Goal: Task Accomplishment & Management: Use online tool/utility

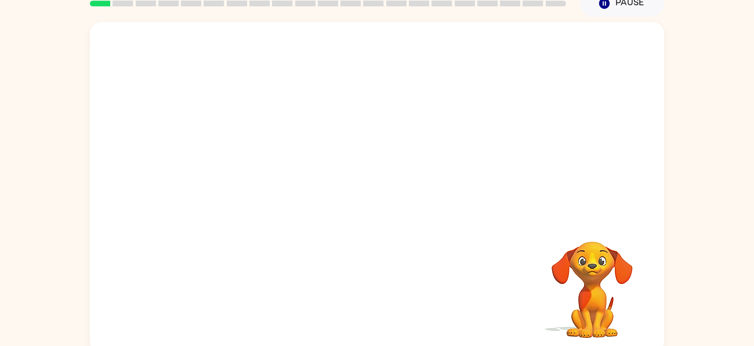
scroll to position [54, 0]
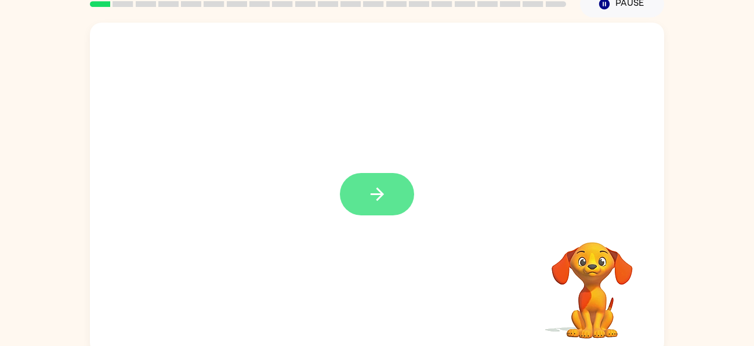
click at [379, 181] on button "button" at bounding box center [377, 194] width 74 height 42
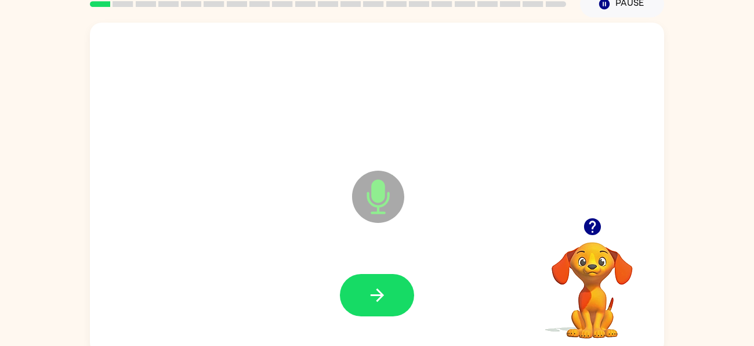
scroll to position [52, 0]
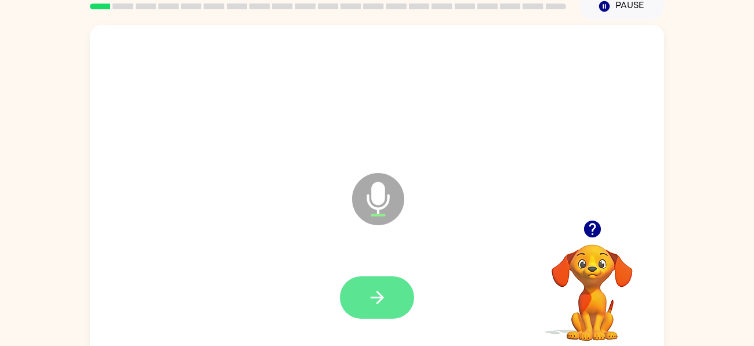
click at [372, 301] on icon "button" at bounding box center [377, 297] width 20 height 20
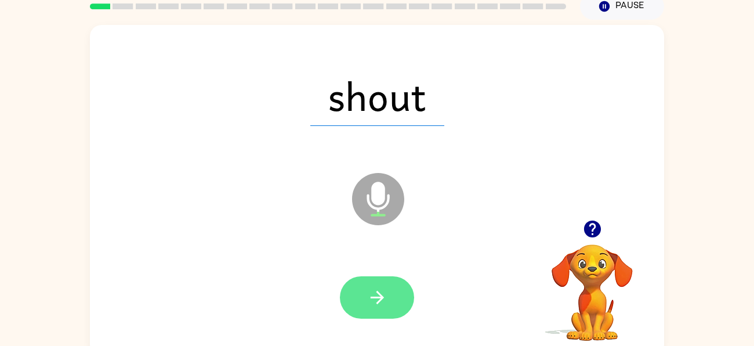
click at [369, 302] on icon "button" at bounding box center [377, 297] width 20 height 20
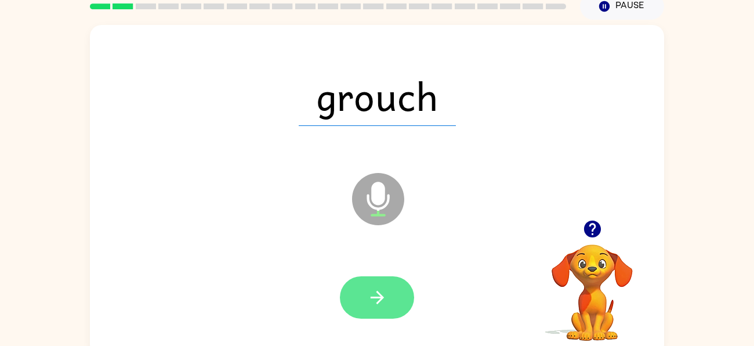
click at [364, 295] on button "button" at bounding box center [377, 297] width 74 height 42
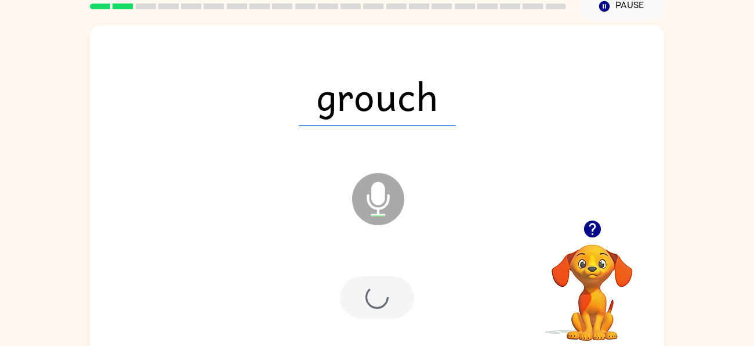
click at [364, 297] on div at bounding box center [377, 297] width 74 height 42
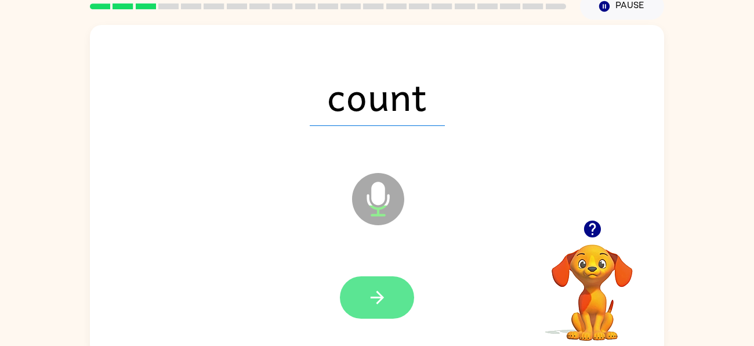
click at [373, 299] on icon "button" at bounding box center [377, 297] width 20 height 20
click at [364, 304] on button "button" at bounding box center [377, 297] width 74 height 42
click at [368, 302] on icon "button" at bounding box center [377, 297] width 20 height 20
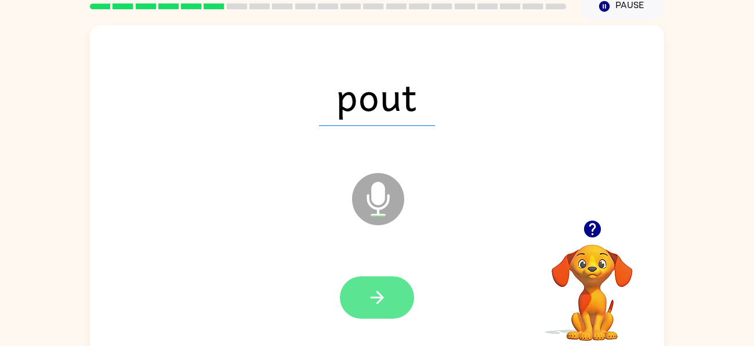
click at [367, 299] on icon "button" at bounding box center [377, 297] width 20 height 20
click at [371, 303] on icon "button" at bounding box center [377, 297] width 20 height 20
click at [361, 305] on button "button" at bounding box center [377, 297] width 74 height 42
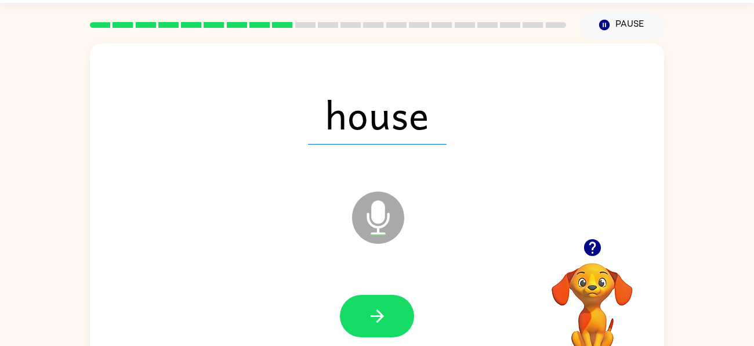
scroll to position [31, 0]
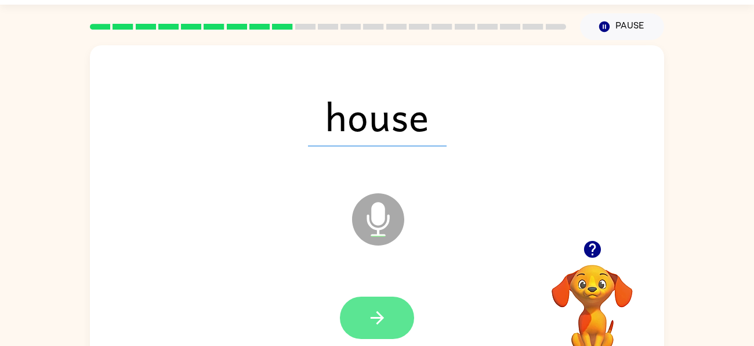
click at [372, 310] on icon "button" at bounding box center [377, 317] width 20 height 20
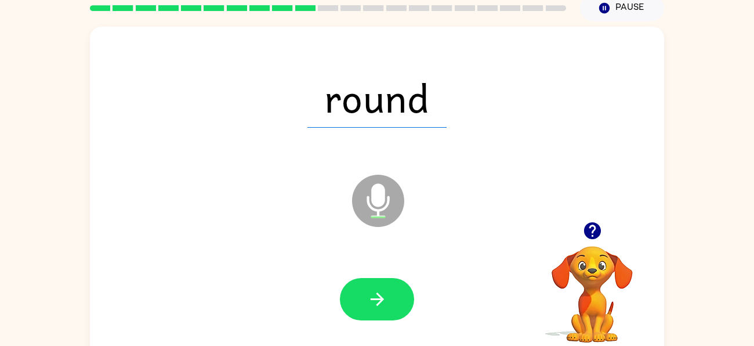
scroll to position [51, 0]
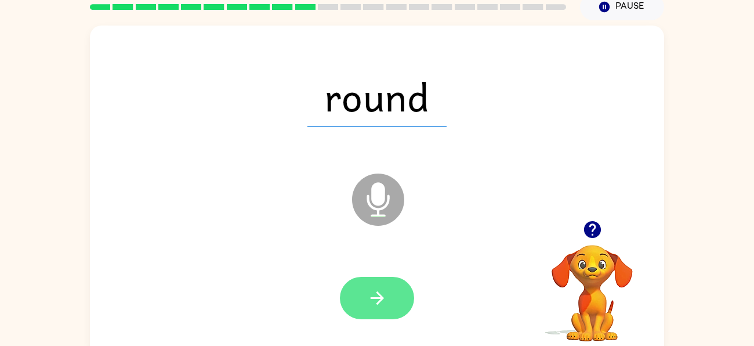
click at [387, 289] on button "button" at bounding box center [377, 298] width 74 height 42
click at [378, 311] on button "button" at bounding box center [377, 298] width 74 height 42
click at [377, 303] on icon "button" at bounding box center [376, 297] width 13 height 13
click at [383, 295] on icon "button" at bounding box center [377, 298] width 20 height 20
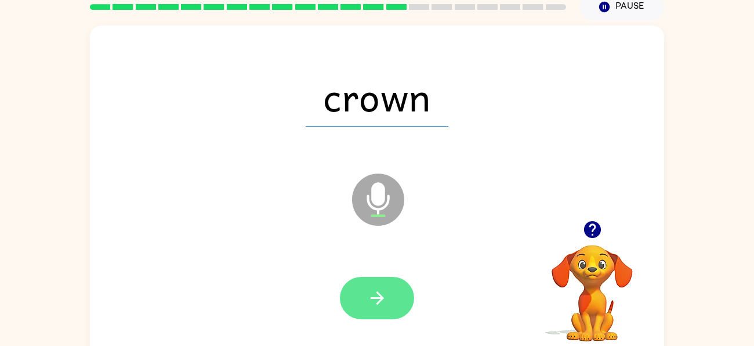
click at [396, 309] on button "button" at bounding box center [377, 298] width 74 height 42
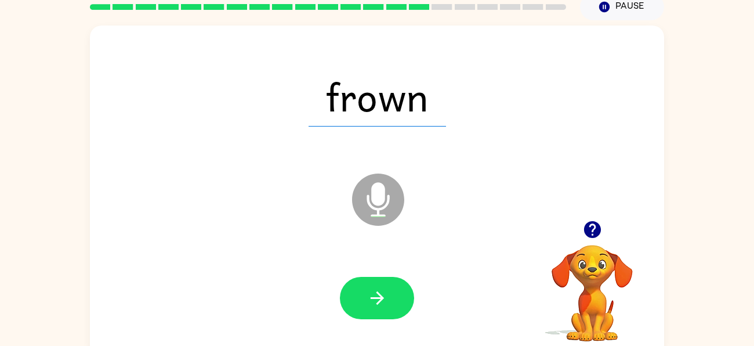
scroll to position [63, 0]
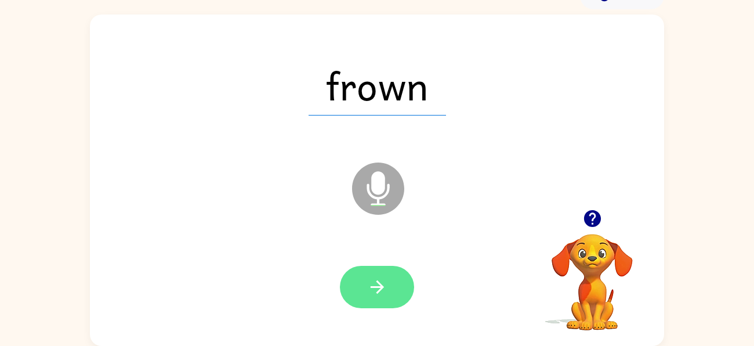
click at [378, 290] on icon "button" at bounding box center [376, 286] width 13 height 13
click at [387, 295] on icon "button" at bounding box center [377, 287] width 20 height 20
click at [376, 274] on button "button" at bounding box center [377, 287] width 74 height 42
click at [365, 285] on button "button" at bounding box center [377, 287] width 74 height 42
click at [367, 286] on icon "button" at bounding box center [377, 287] width 20 height 20
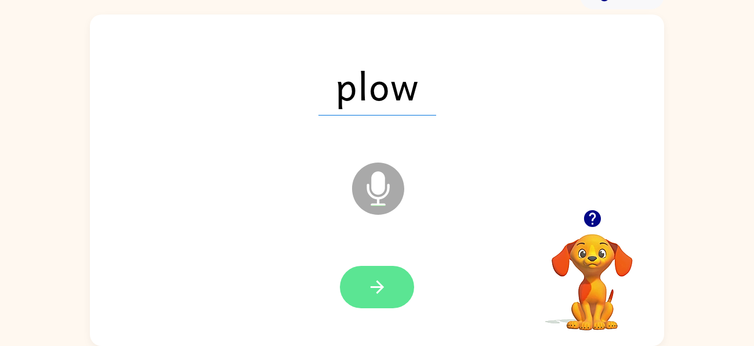
click at [372, 283] on icon "button" at bounding box center [377, 287] width 20 height 20
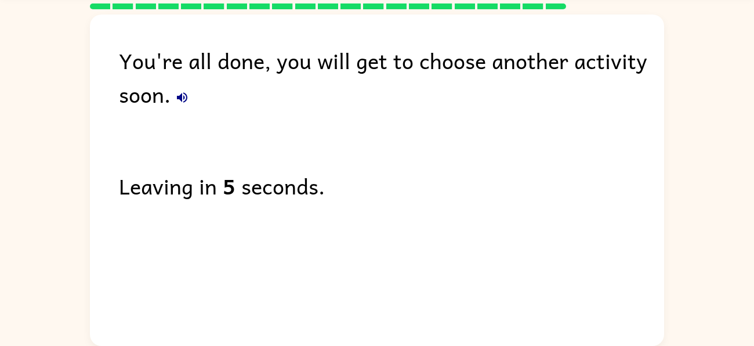
scroll to position [42, 0]
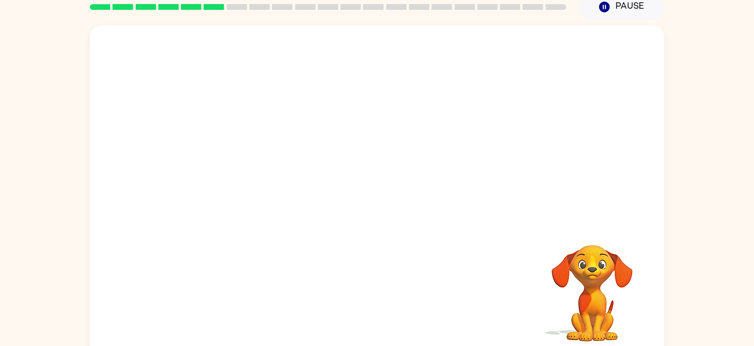
scroll to position [52, 0]
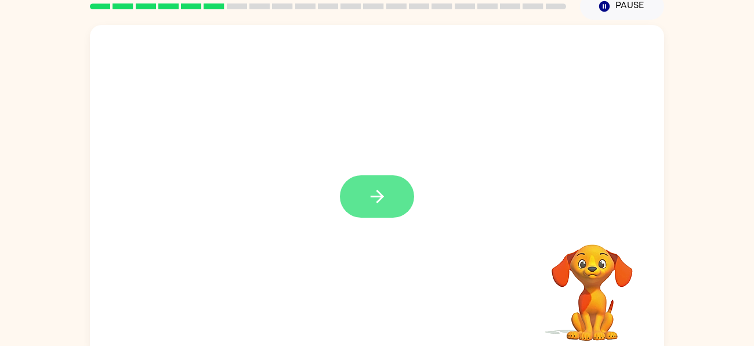
click at [383, 200] on icon "button" at bounding box center [377, 196] width 20 height 20
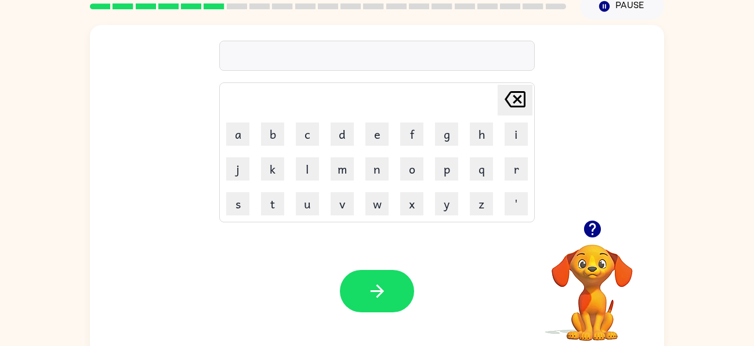
click at [593, 227] on icon "button" at bounding box center [591, 228] width 17 height 17
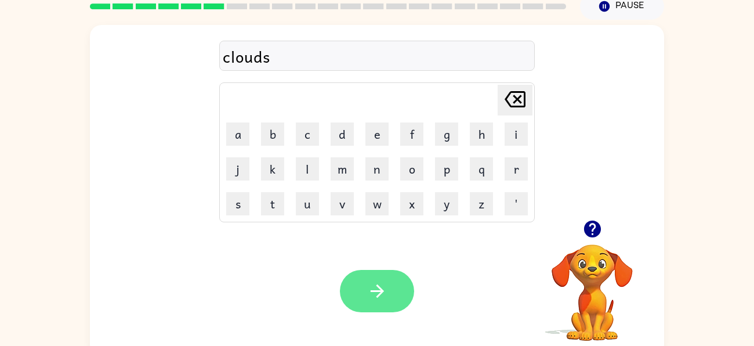
click at [361, 288] on button "button" at bounding box center [377, 291] width 74 height 42
click at [377, 297] on icon "button" at bounding box center [377, 291] width 20 height 20
click at [394, 288] on button "button" at bounding box center [377, 291] width 74 height 42
click at [369, 304] on button "button" at bounding box center [377, 291] width 74 height 42
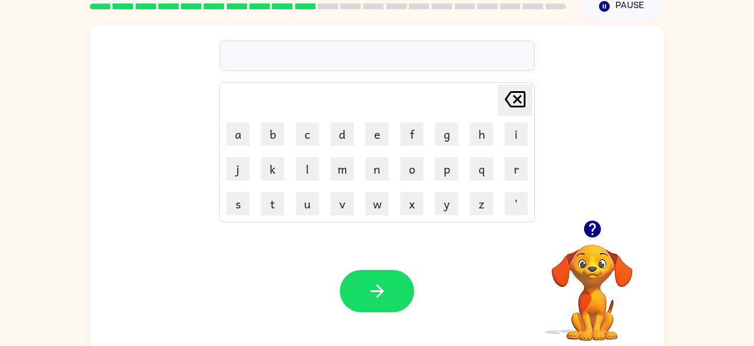
click at [597, 234] on icon "button" at bounding box center [591, 228] width 17 height 17
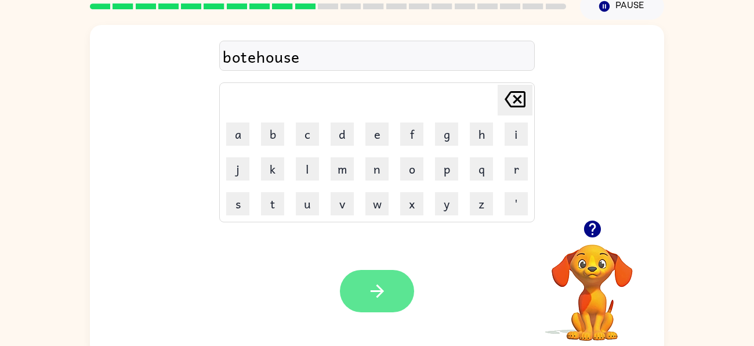
click at [394, 282] on button "button" at bounding box center [377, 291] width 74 height 42
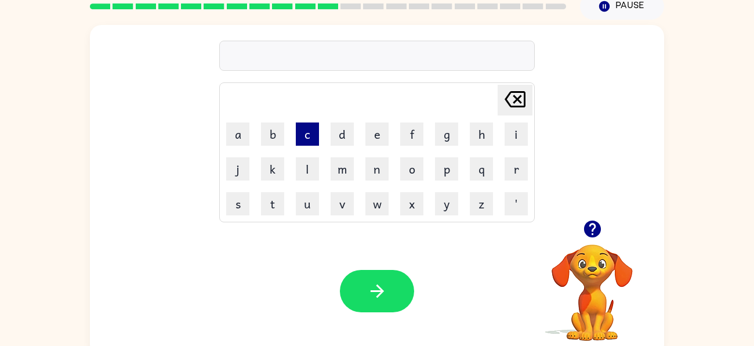
click at [317, 134] on button "c" at bounding box center [307, 133] width 23 height 23
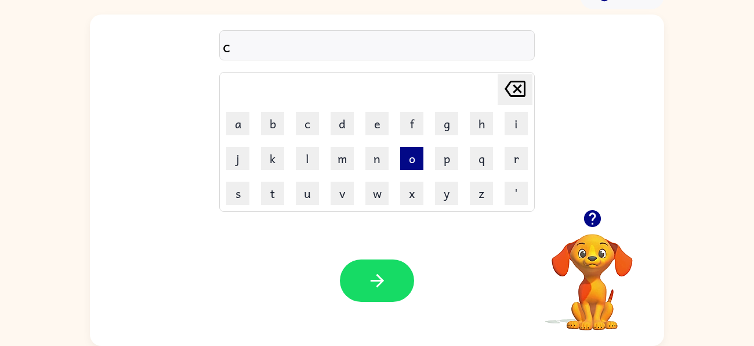
click at [408, 157] on button "o" at bounding box center [411, 158] width 23 height 23
click at [372, 198] on button "w" at bounding box center [376, 193] width 23 height 23
click at [275, 184] on button "t" at bounding box center [272, 193] width 23 height 23
click at [242, 198] on button "s" at bounding box center [237, 193] width 23 height 23
click at [306, 147] on button "l" at bounding box center [307, 158] width 23 height 23
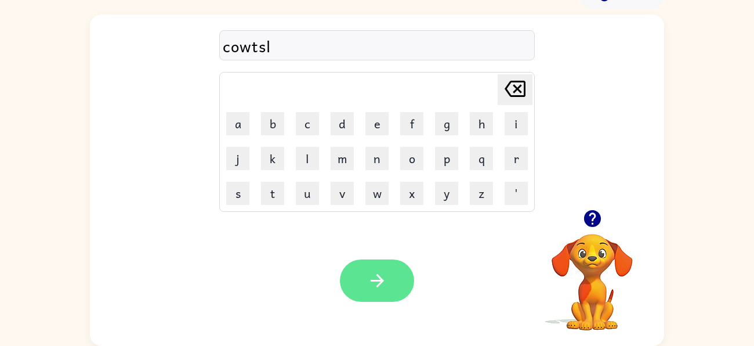
click at [367, 274] on icon "button" at bounding box center [377, 280] width 20 height 20
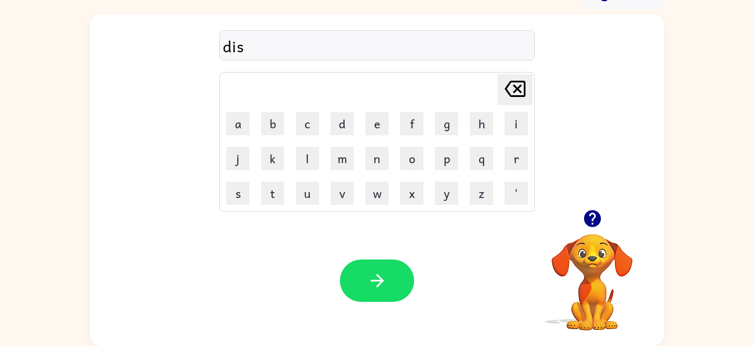
click at [582, 221] on icon "button" at bounding box center [592, 218] width 20 height 20
click at [309, 129] on button "c" at bounding box center [307, 123] width 23 height 23
click at [409, 158] on button "o" at bounding box center [411, 158] width 23 height 23
click at [303, 191] on button "u" at bounding box center [307, 193] width 23 height 23
click at [369, 161] on button "n" at bounding box center [376, 158] width 23 height 23
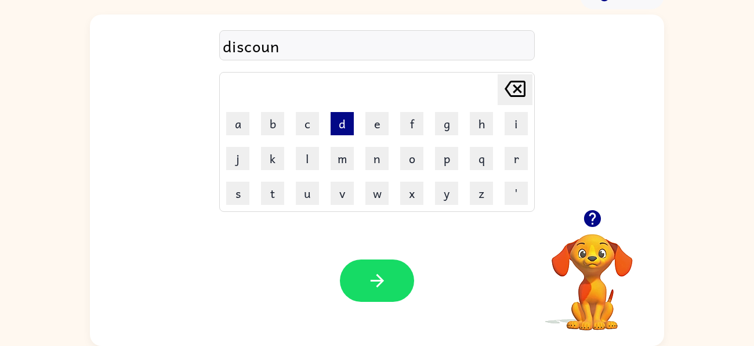
click at [348, 126] on button "d" at bounding box center [342, 123] width 23 height 23
click at [521, 99] on icon "Delete Delete last character input" at bounding box center [515, 89] width 28 height 28
click at [274, 185] on button "t" at bounding box center [272, 193] width 23 height 23
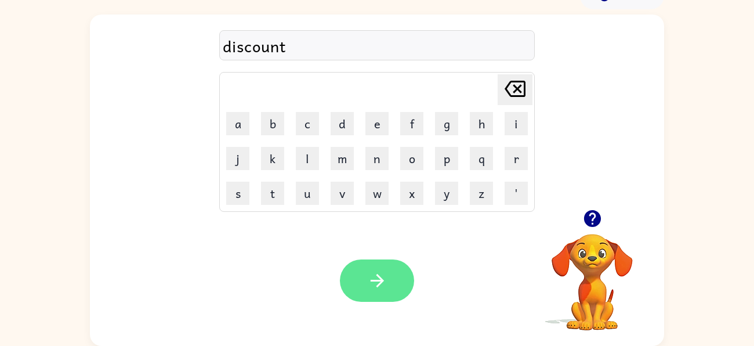
click at [385, 279] on icon "button" at bounding box center [377, 280] width 20 height 20
click at [384, 290] on button "button" at bounding box center [377, 280] width 74 height 42
click at [397, 263] on button "button" at bounding box center [377, 280] width 74 height 42
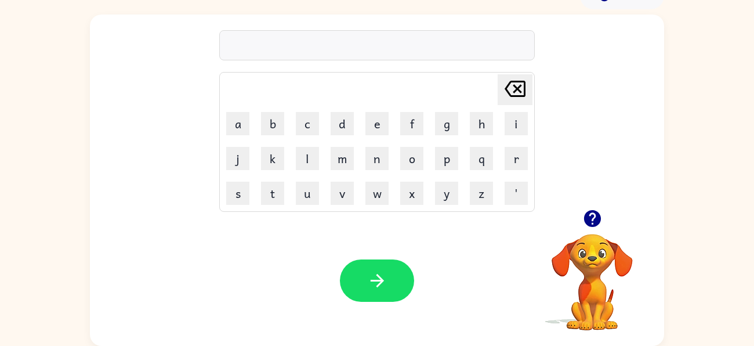
click at [587, 213] on icon "button" at bounding box center [591, 218] width 17 height 17
click at [342, 125] on button "d" at bounding box center [342, 123] width 23 height 23
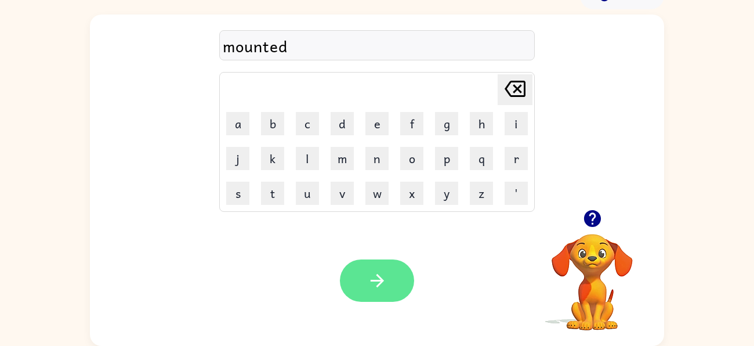
click at [380, 273] on icon "button" at bounding box center [377, 280] width 20 height 20
click at [374, 273] on icon "button" at bounding box center [377, 280] width 20 height 20
click at [371, 278] on icon "button" at bounding box center [377, 280] width 20 height 20
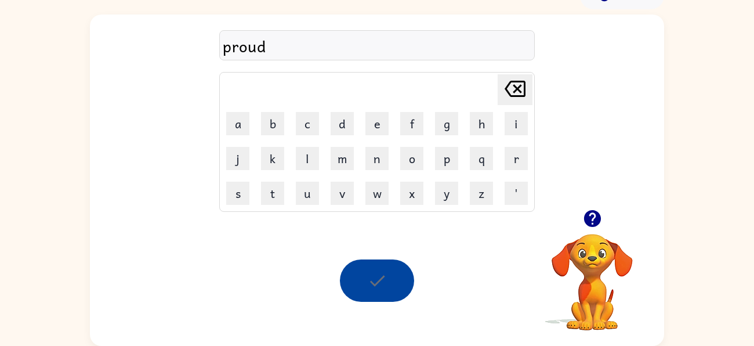
click at [369, 274] on div at bounding box center [377, 280] width 74 height 42
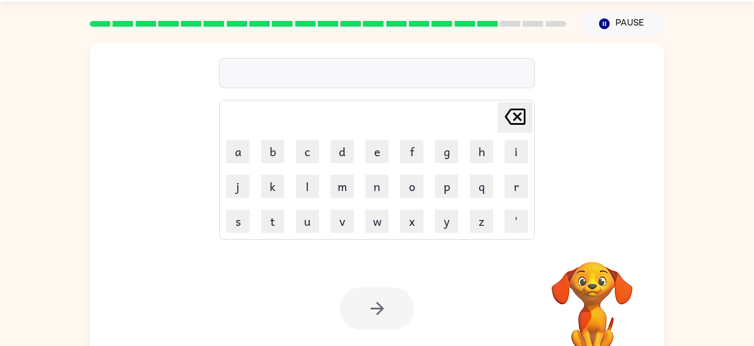
scroll to position [35, 0]
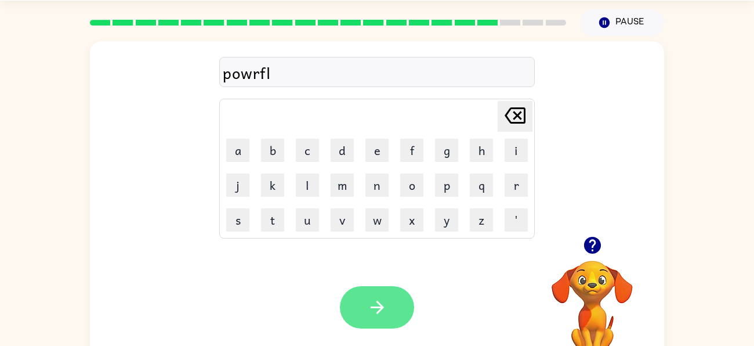
click at [382, 295] on button "button" at bounding box center [377, 307] width 74 height 42
click at [376, 320] on button "button" at bounding box center [377, 307] width 74 height 42
click at [387, 291] on button "button" at bounding box center [377, 307] width 74 height 42
